Goal: Contribute content: Contribute content

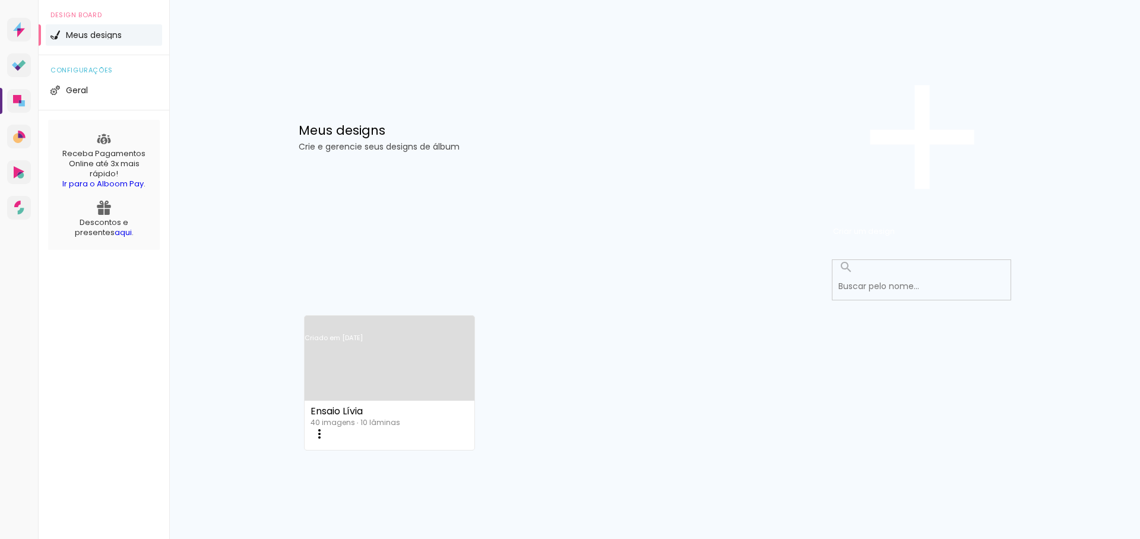
click at [386, 320] on link "Criado em [DATE]" at bounding box center [390, 353] width 170 height 67
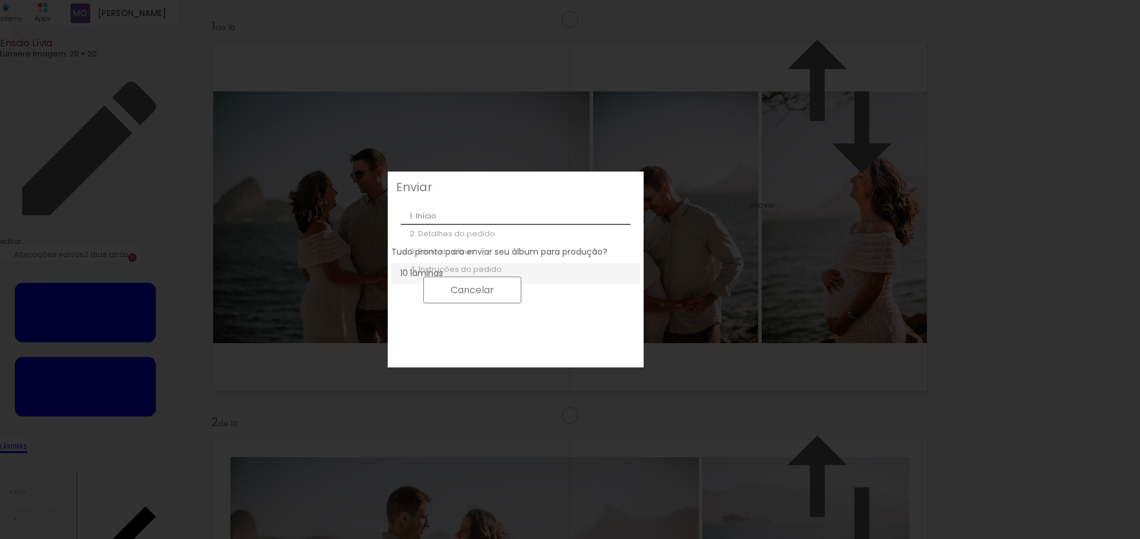
click at [0, 0] on slot "Cancelar" at bounding box center [0, 0] width 0 height 0
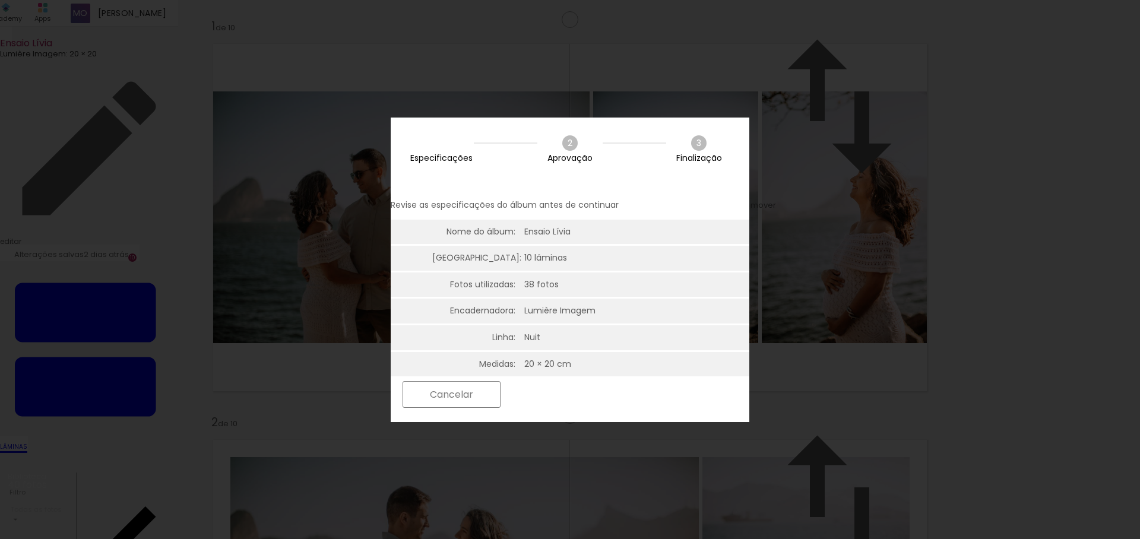
scroll to position [3, 0]
click at [0, 0] on slot "Próximo" at bounding box center [0, 0] width 0 height 0
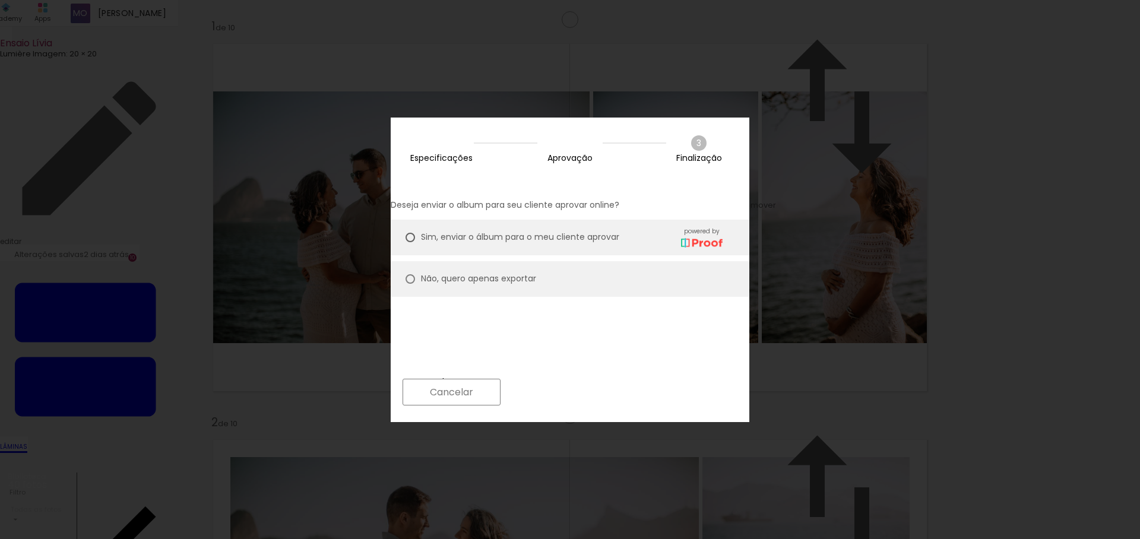
click at [0, 0] on slot "Não, quero apenas exportar" at bounding box center [0, 0] width 0 height 0
type paper-radio-button "on"
click at [0, 0] on slot "Próximo" at bounding box center [0, 0] width 0 height 0
type input "Alta, 300 DPI"
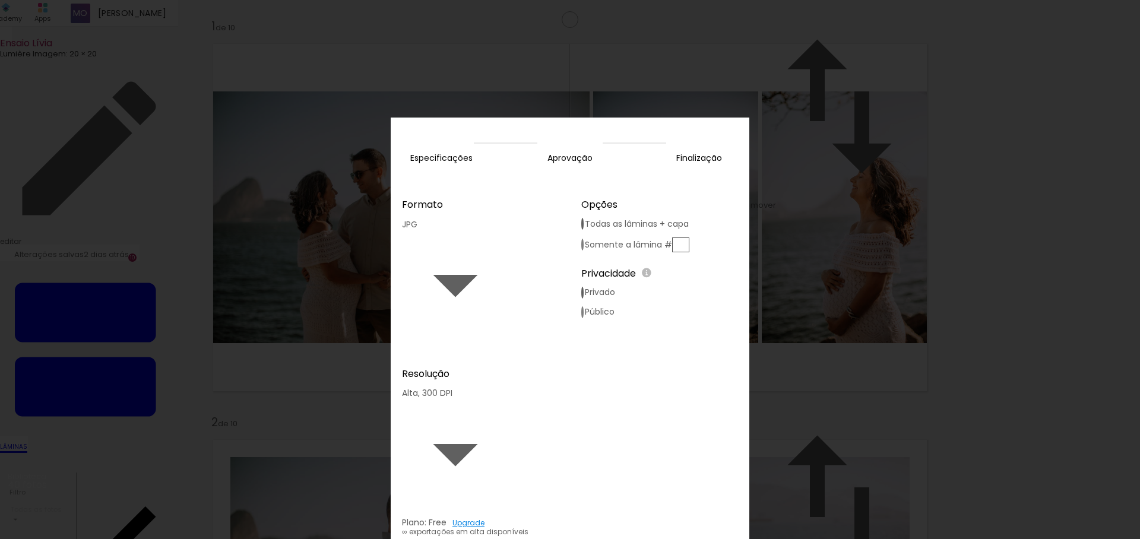
click at [0, 0] on slot "Exportar" at bounding box center [0, 0] width 0 height 0
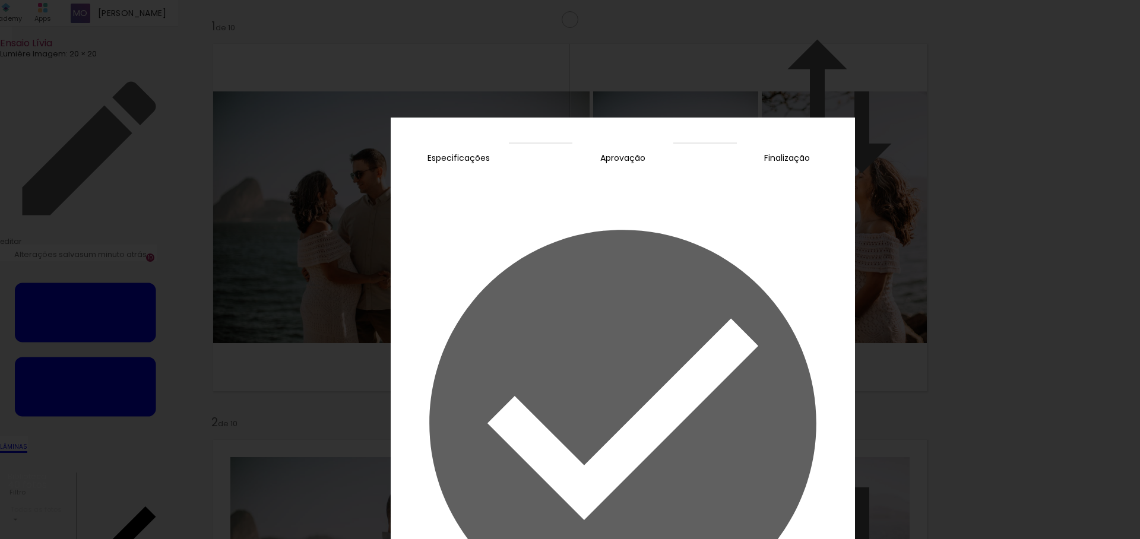
click at [0, 0] on slot "Concluir" at bounding box center [0, 0] width 0 height 0
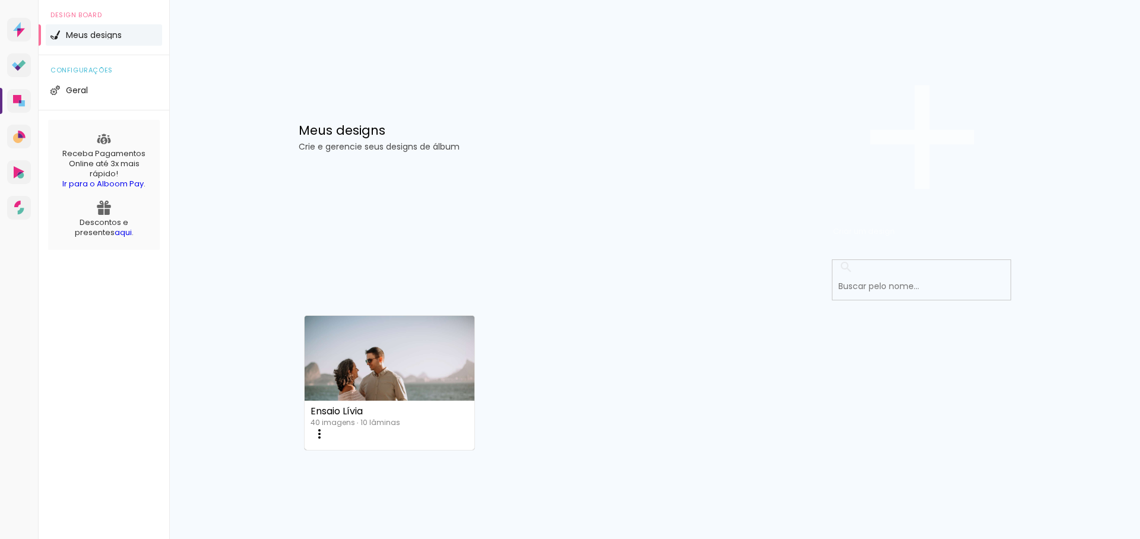
click at [895, 226] on span "Criar um design" at bounding box center [864, 231] width 62 height 11
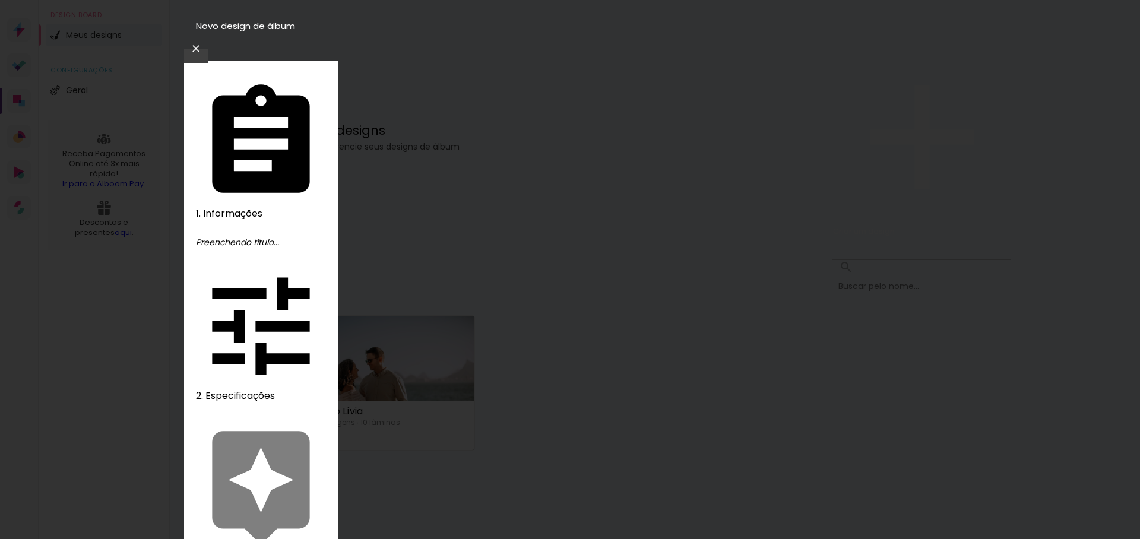
type input "lamina em branco"
type paper-input "lamina em branco"
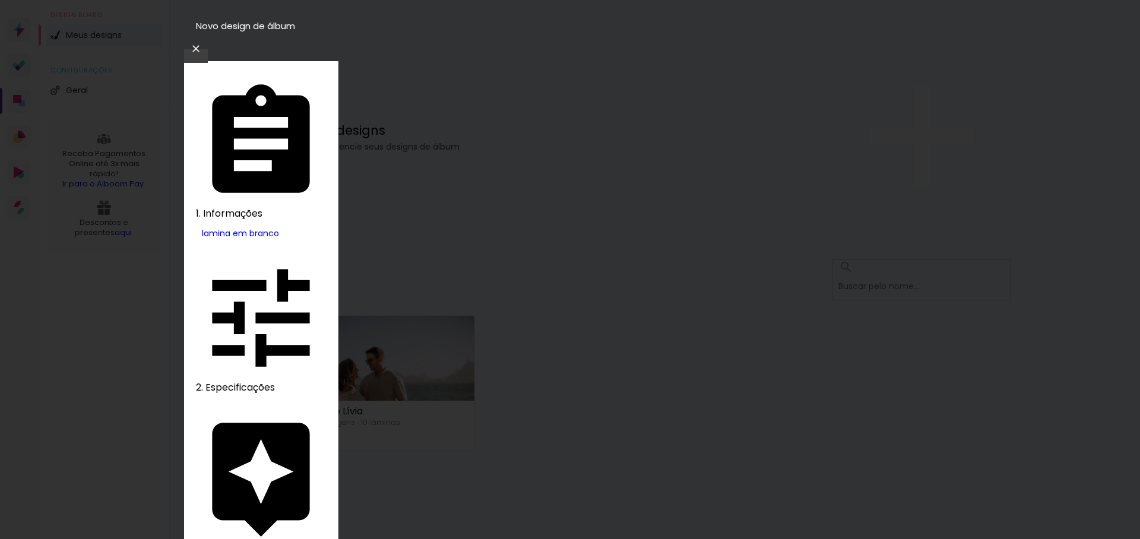
type input "lumi"
type paper-input "lumi"
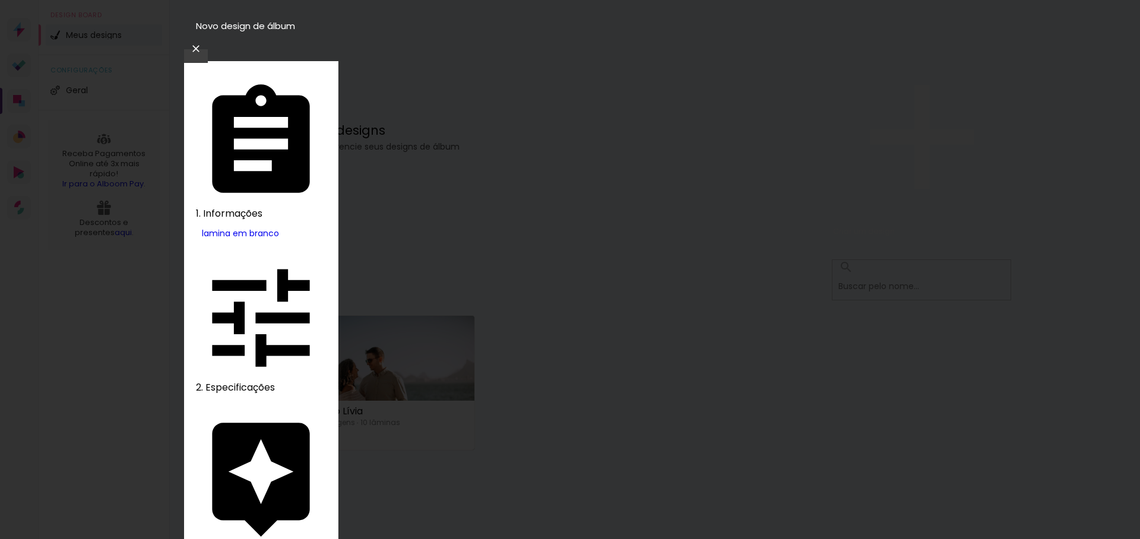
click at [0, 0] on slot "Avançar" at bounding box center [0, 0] width 0 height 0
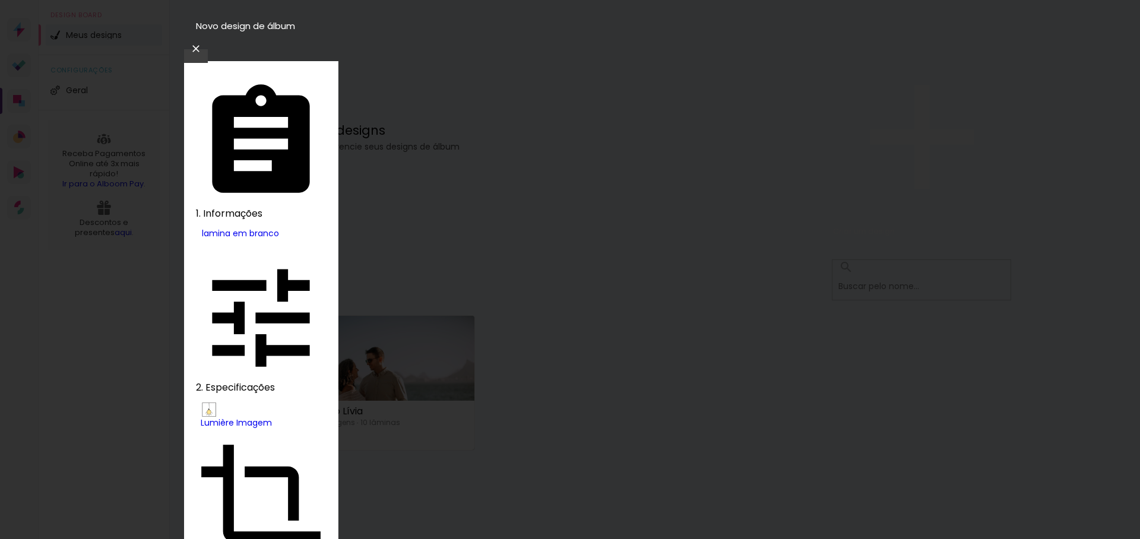
click at [597, 212] on paper-item "Nuit" at bounding box center [618, 203] width 43 height 17
type input "Nuit"
click at [0, 0] on slot "Avançar" at bounding box center [0, 0] width 0 height 0
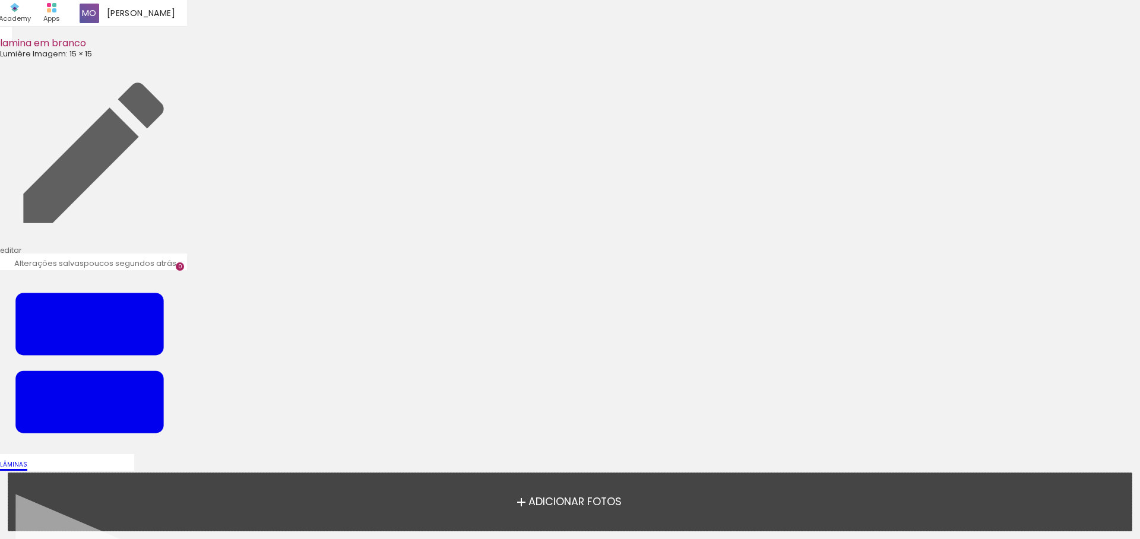
click at [611, 198] on div at bounding box center [570, 202] width 1140 height 397
click at [580, 499] on span "Adicionar Fotos" at bounding box center [575, 502] width 93 height 11
click at [0, 0] on input "file" at bounding box center [0, 0] width 0 height 0
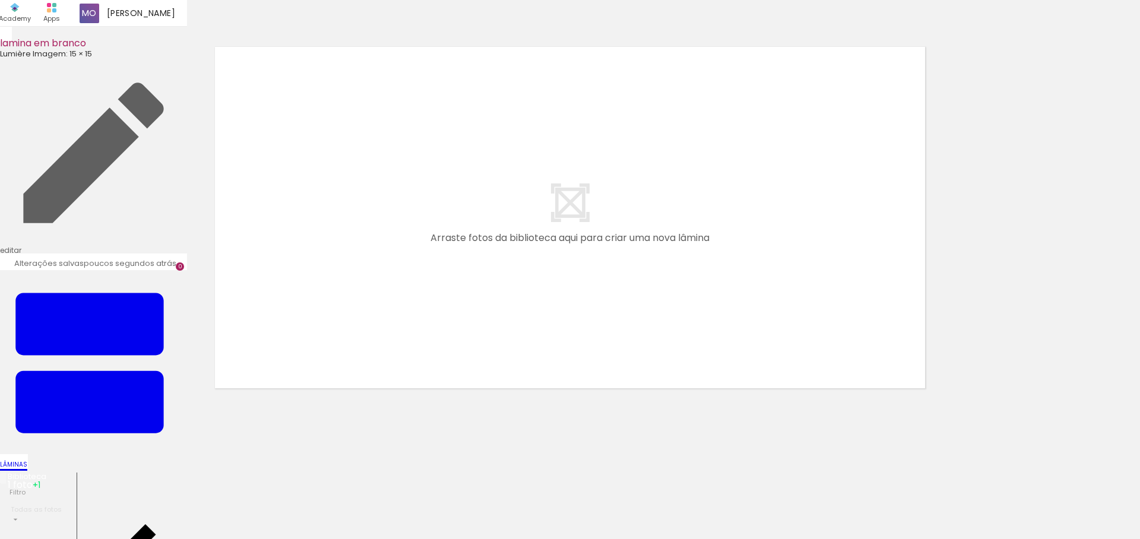
scroll to position [15, 0]
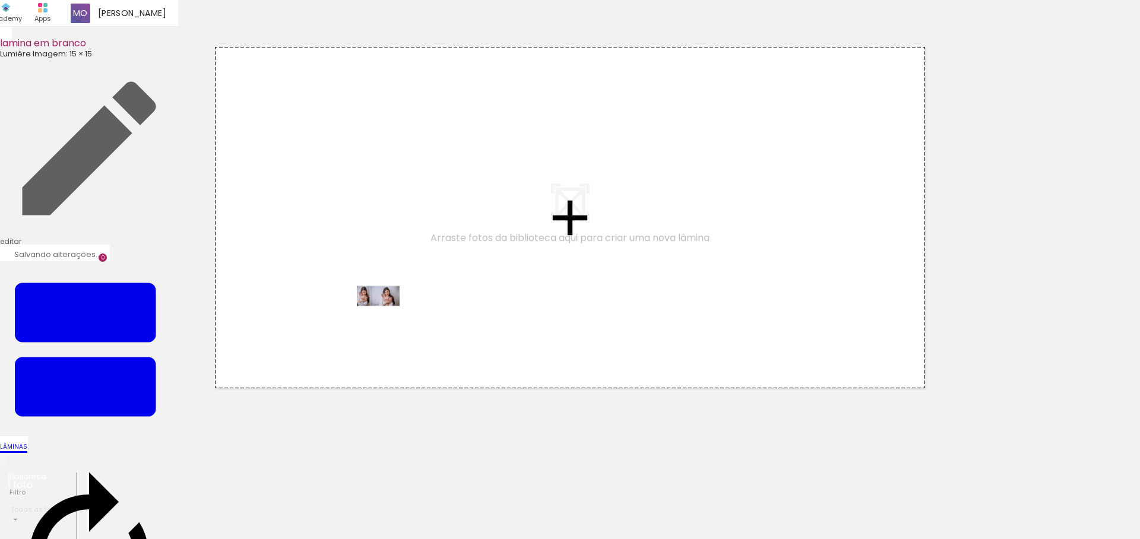
drag, startPoint x: 131, startPoint y: 499, endPoint x: 392, endPoint y: 317, distance: 318.6
click at [392, 317] on quentale-workspace at bounding box center [570, 269] width 1140 height 539
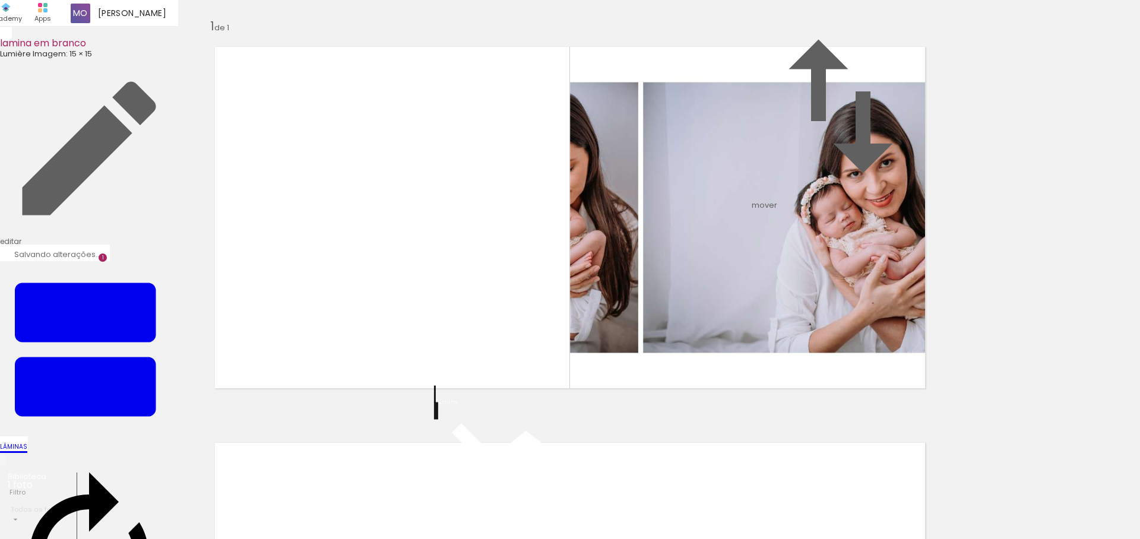
scroll to position [97, 0]
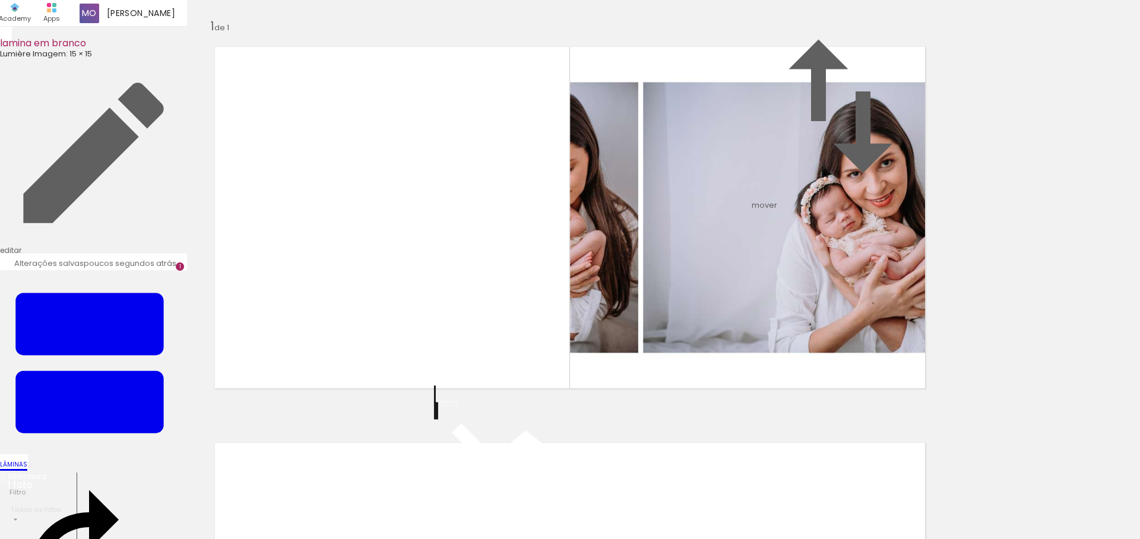
click at [457, 416] on iron-icon at bounding box center [526, 505] width 178 height 178
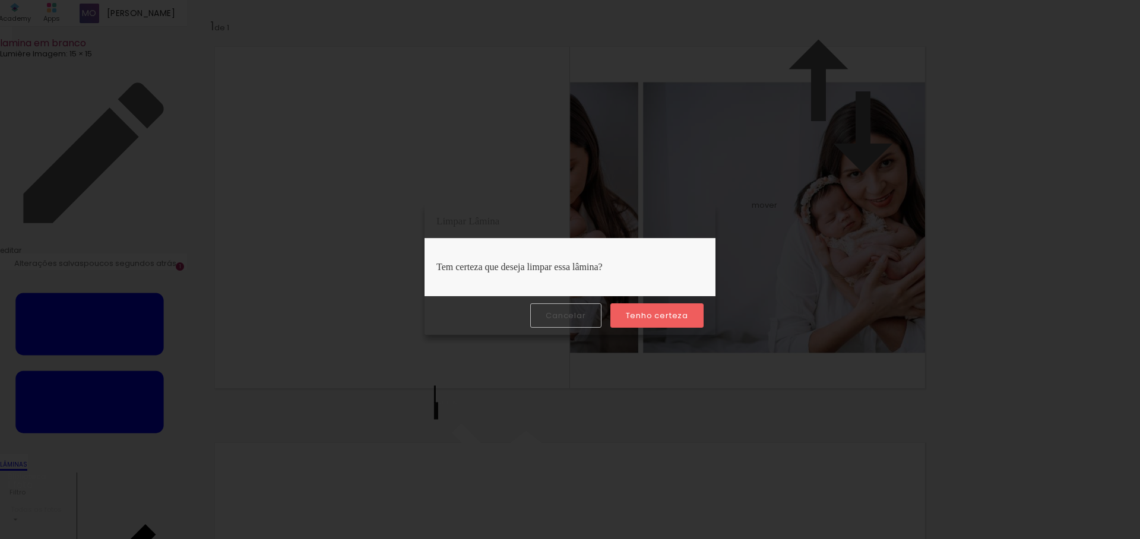
click at [646, 331] on div "Cancelar Tenho certeza" at bounding box center [570, 315] width 291 height 39
click at [0, 0] on slot "Tenho certeza" at bounding box center [0, 0] width 0 height 0
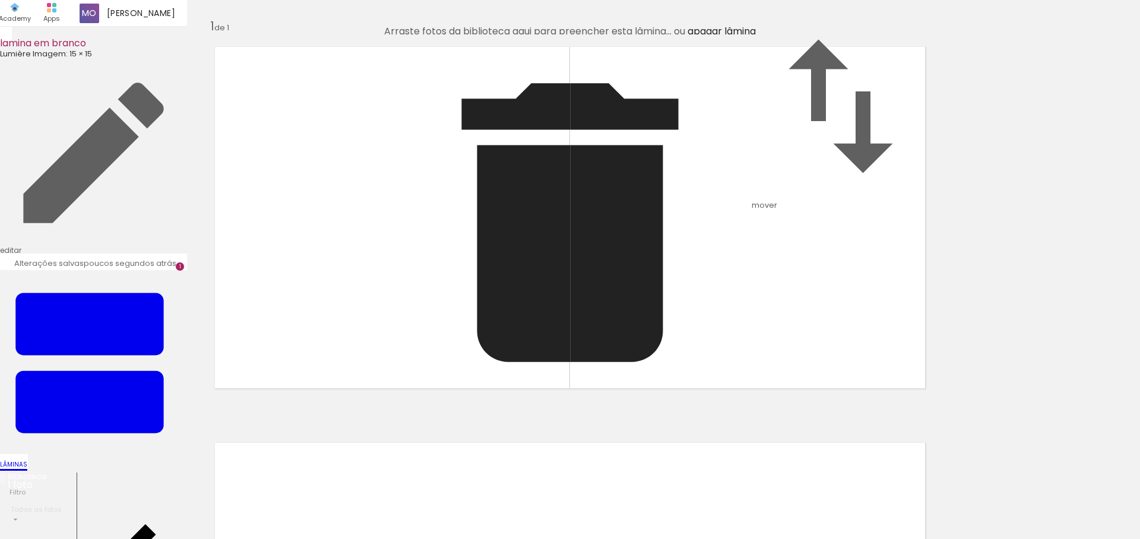
scroll to position [0, 0]
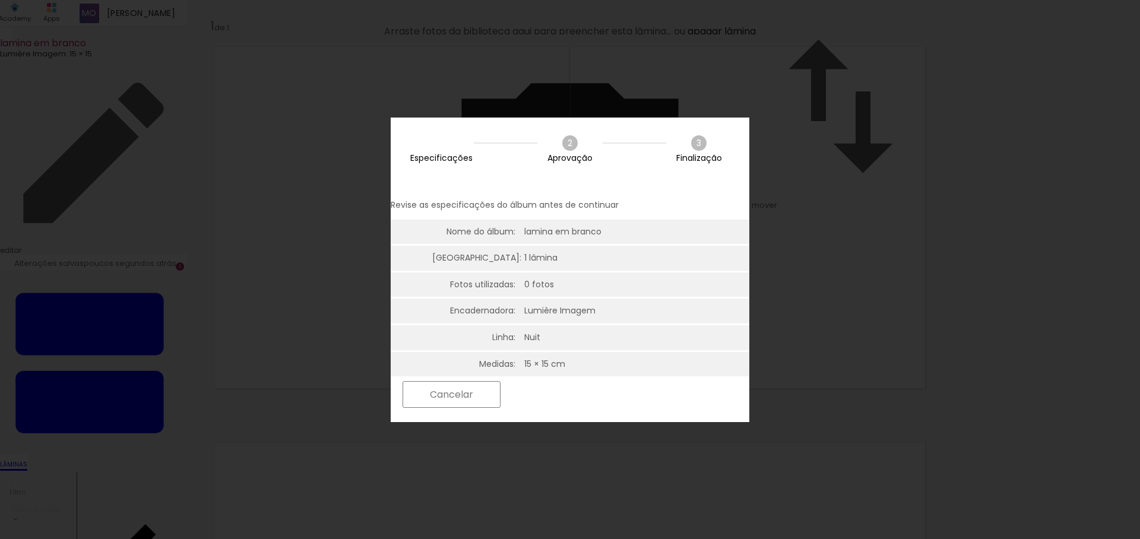
click at [0, 0] on slot "Próximo" at bounding box center [0, 0] width 0 height 0
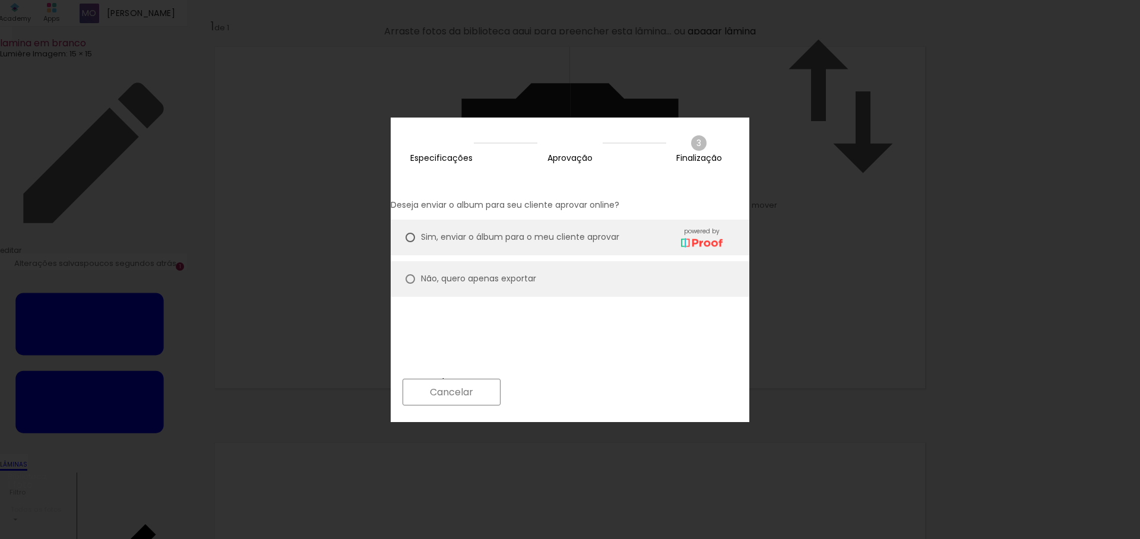
click at [0, 0] on slot "Não, quero apenas exportar" at bounding box center [0, 0] width 0 height 0
type paper-radio-button "on"
click at [0, 0] on slot "Próximo" at bounding box center [0, 0] width 0 height 0
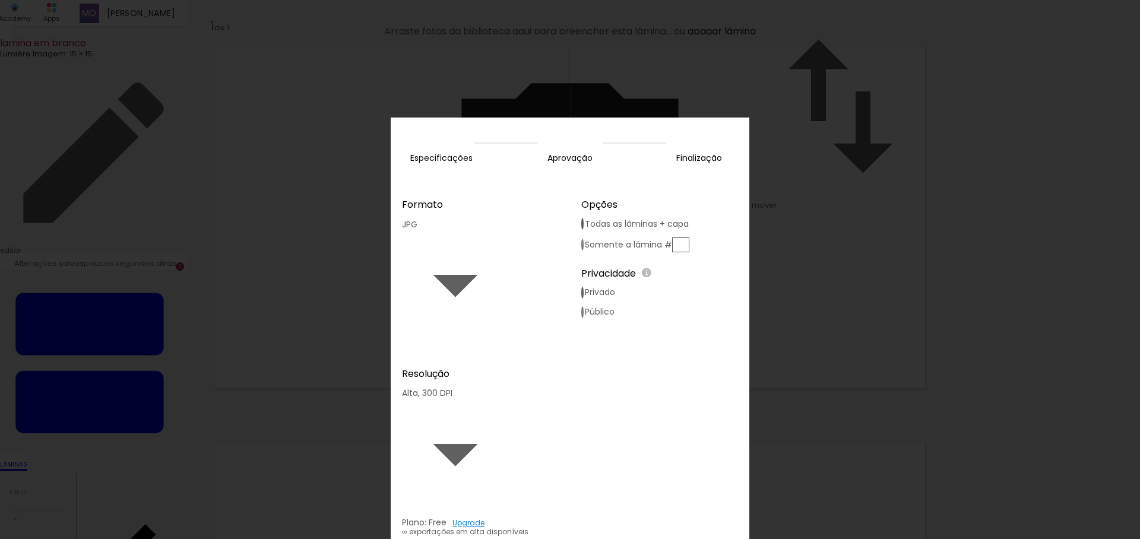
click at [0, 0] on slot "Exportar" at bounding box center [0, 0] width 0 height 0
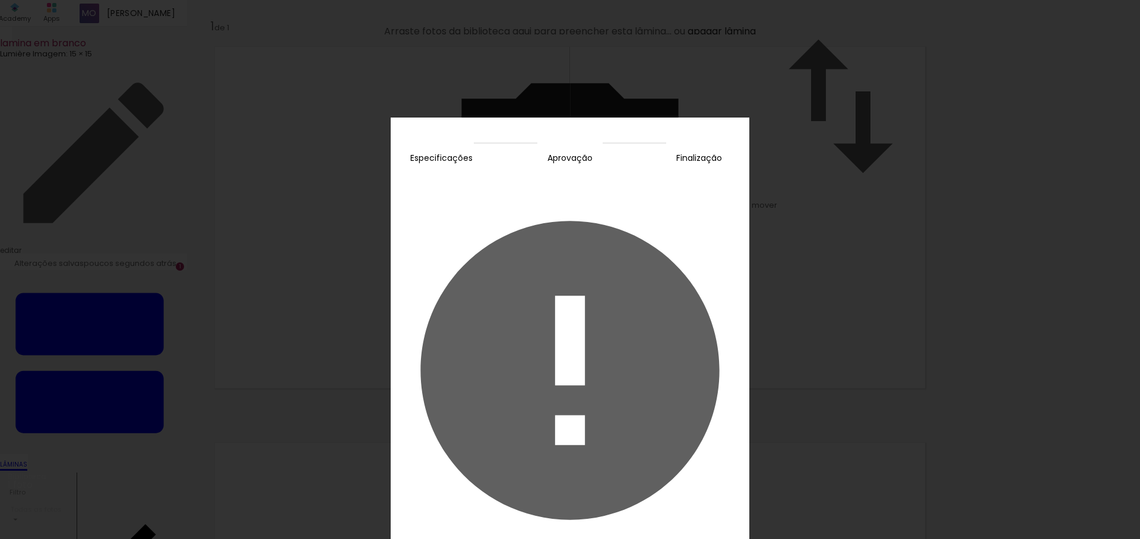
click at [0, 0] on slot "Cancelar" at bounding box center [0, 0] width 0 height 0
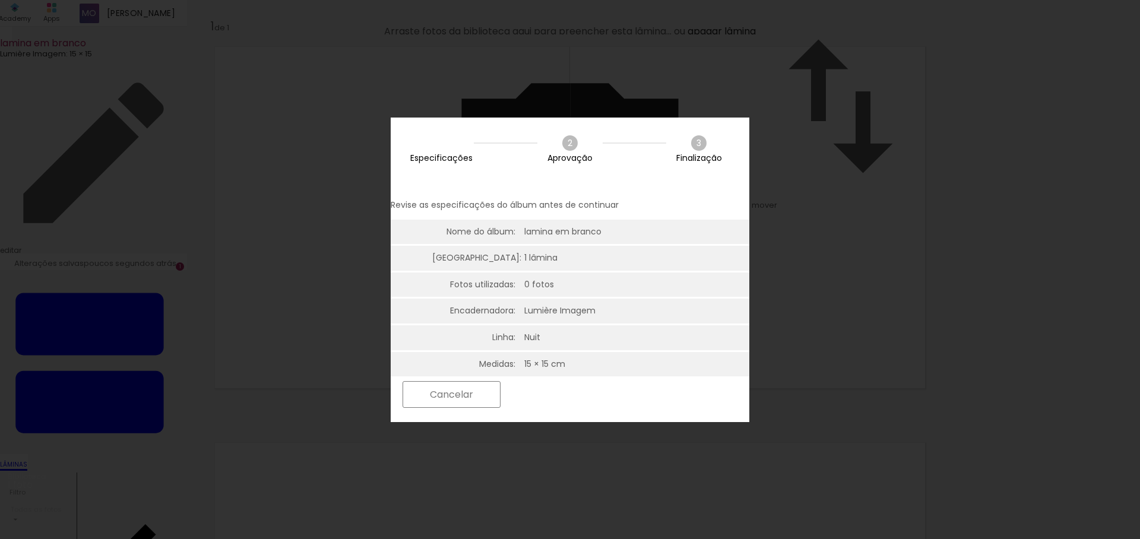
click at [0, 0] on slot "Próximo" at bounding box center [0, 0] width 0 height 0
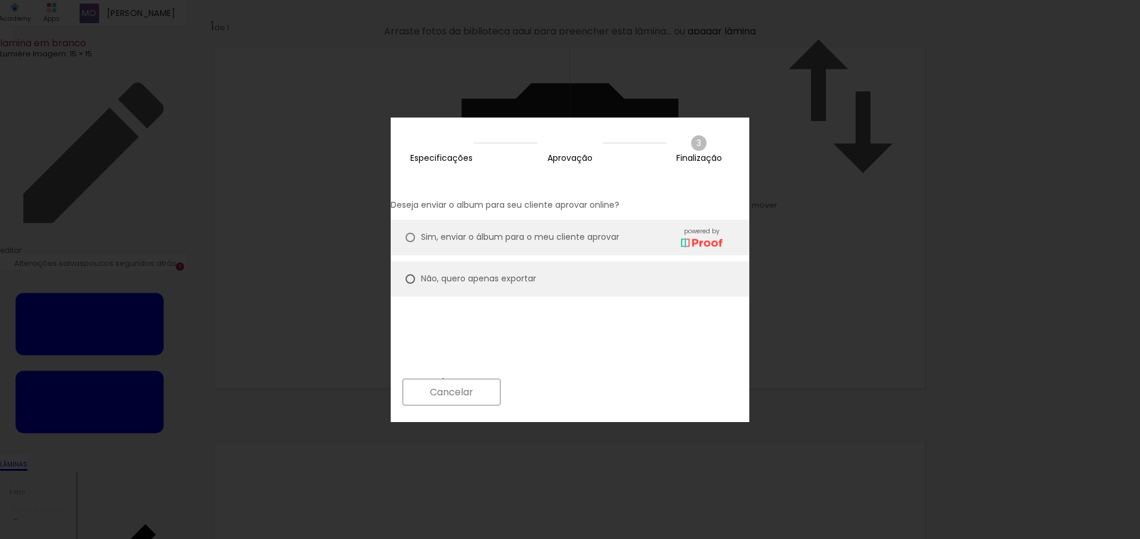
click at [598, 394] on paper-button "Próximo" at bounding box center [552, 392] width 91 height 26
type input "Alta, 300 DPI"
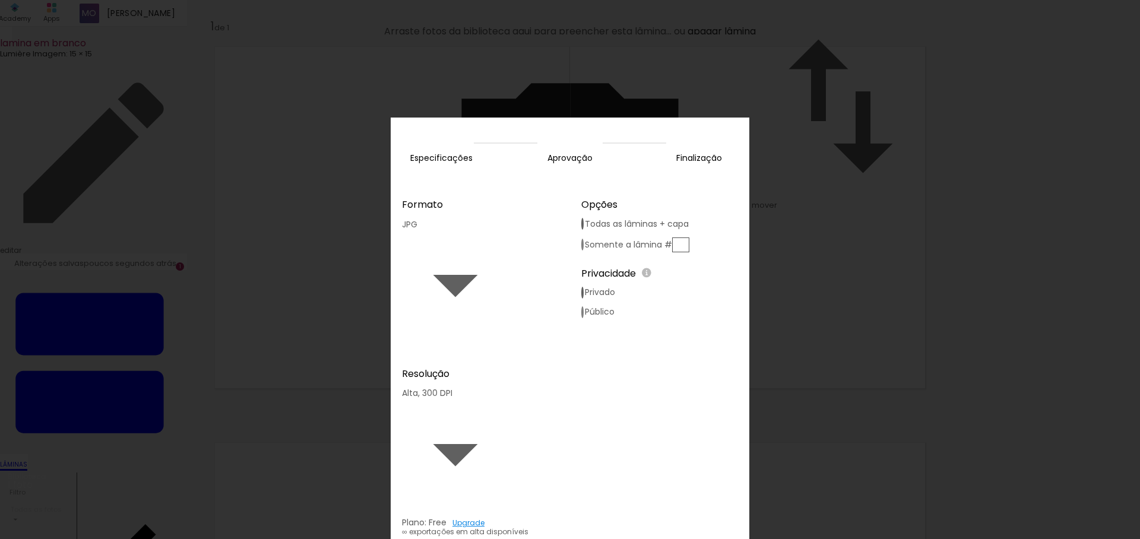
click at [0, 0] on slot "Exportar" at bounding box center [0, 0] width 0 height 0
